Goal: Information Seeking & Learning: Learn about a topic

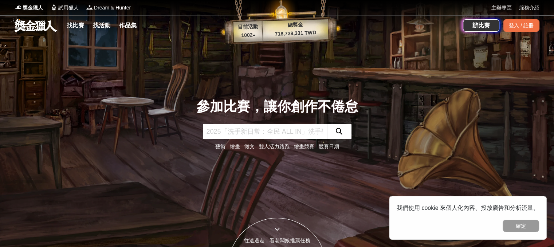
click at [249, 145] on link "徵文" at bounding box center [249, 147] width 10 height 6
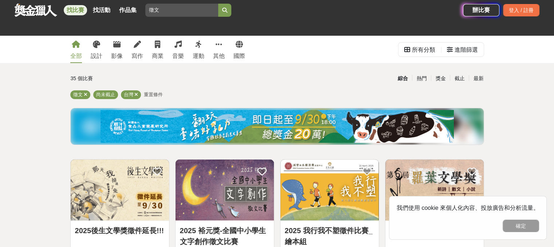
scroll to position [114, 0]
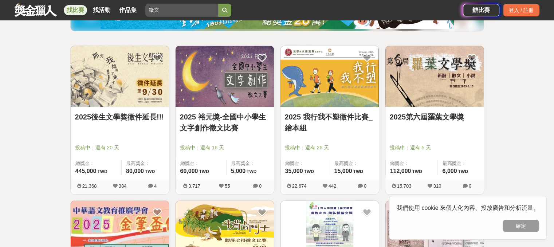
click at [144, 119] on link "2025後生文學獎徵件延長!!!" at bounding box center [120, 116] width 90 height 11
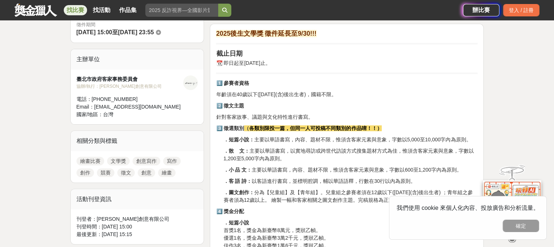
scroll to position [297, 0]
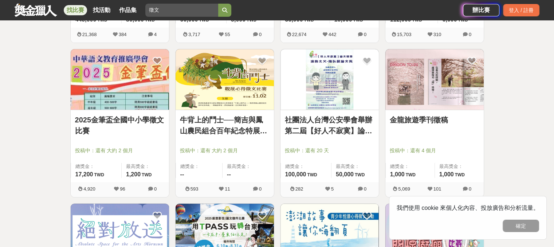
scroll to position [412, 0]
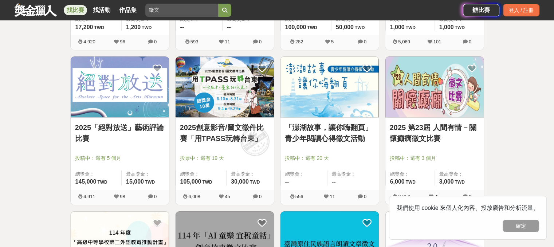
click at [144, 134] on link "2025「絕對放送」藝術評論比賽" at bounding box center [120, 133] width 90 height 22
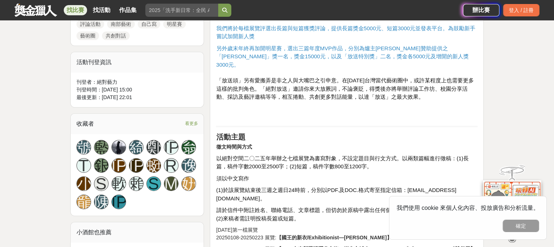
scroll to position [485, 0]
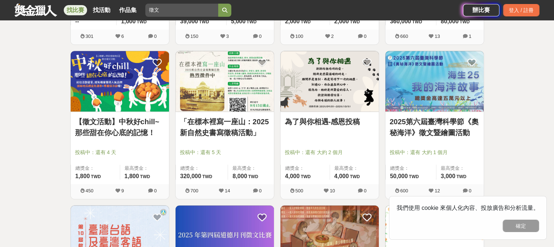
scroll to position [855, 0]
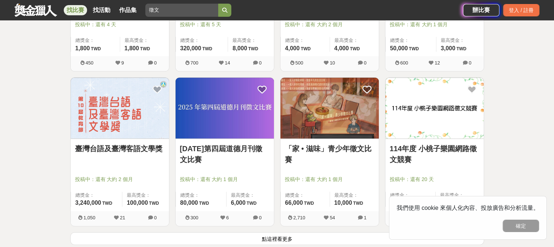
click at [335, 156] on link "「家 • 滋味」青少年徵文比賽" at bounding box center [330, 154] width 90 height 22
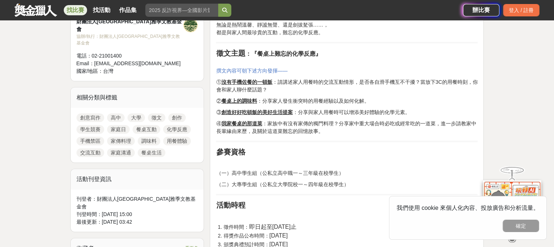
scroll to position [264, 0]
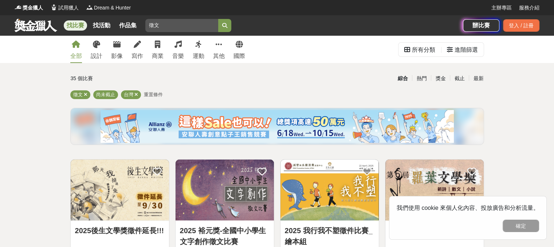
scroll to position [1, 0]
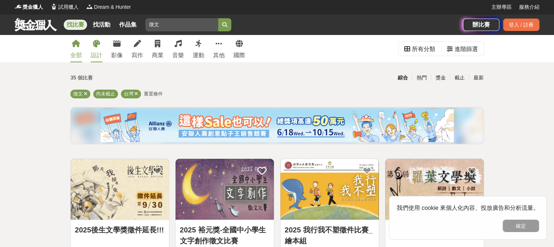
click at [99, 46] on icon at bounding box center [96, 43] width 7 height 7
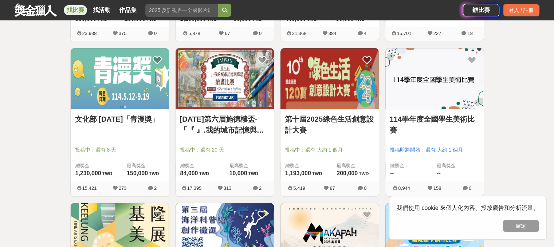
scroll to position [421, 0]
click at [147, 127] on div "文化部 [DATE]「青漫獎」" at bounding box center [120, 122] width 90 height 19
click at [113, 126] on div "文化部 [DATE]「青漫獎」" at bounding box center [120, 122] width 90 height 19
click at [122, 131] on div "文化部 [DATE]「青漫獎」" at bounding box center [120, 122] width 90 height 19
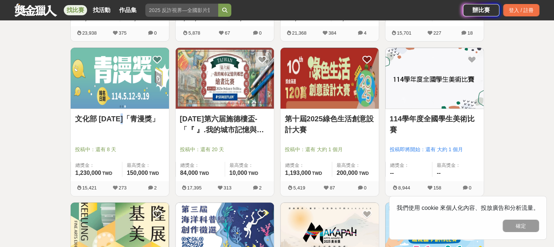
click at [122, 131] on div "文化部 [DATE]「青漫獎」" at bounding box center [120, 122] width 90 height 19
click at [23, 121] on div "全部 設計 影像 寫作 商業 音樂 運動 其他 國際 所有分類 進階篩選 200 個比賽 綜合 熱門 獎金 截止 最新 繪畫比賽 平面設計比賽 產品設計比賽 …" at bounding box center [277, 193] width 554 height 1156
click at [114, 121] on link "文化部 [DATE]「青漫獎」" at bounding box center [120, 118] width 90 height 11
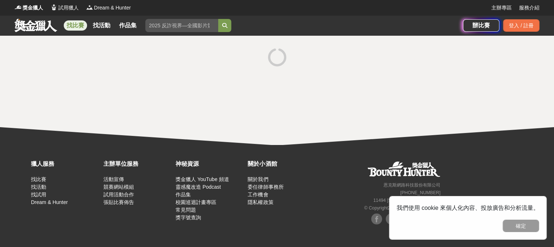
click at [114, 121] on div at bounding box center [277, 90] width 554 height 109
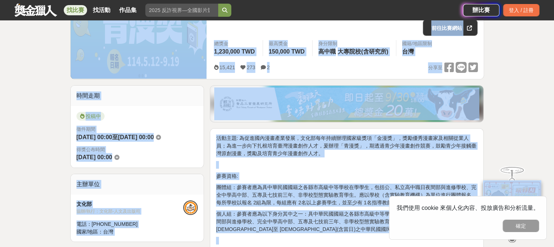
click at [253, 110] on img at bounding box center [346, 103] width 265 height 33
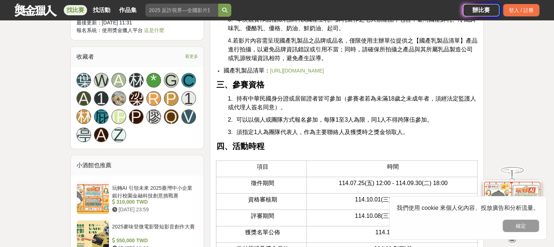
scroll to position [615, 0]
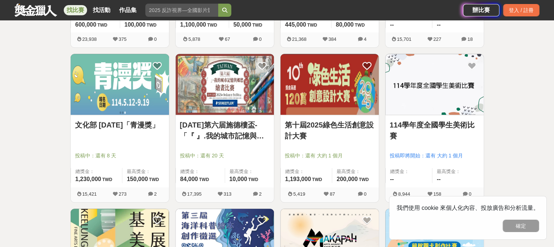
scroll to position [421, 0]
